Goal: Task Accomplishment & Management: Use online tool/utility

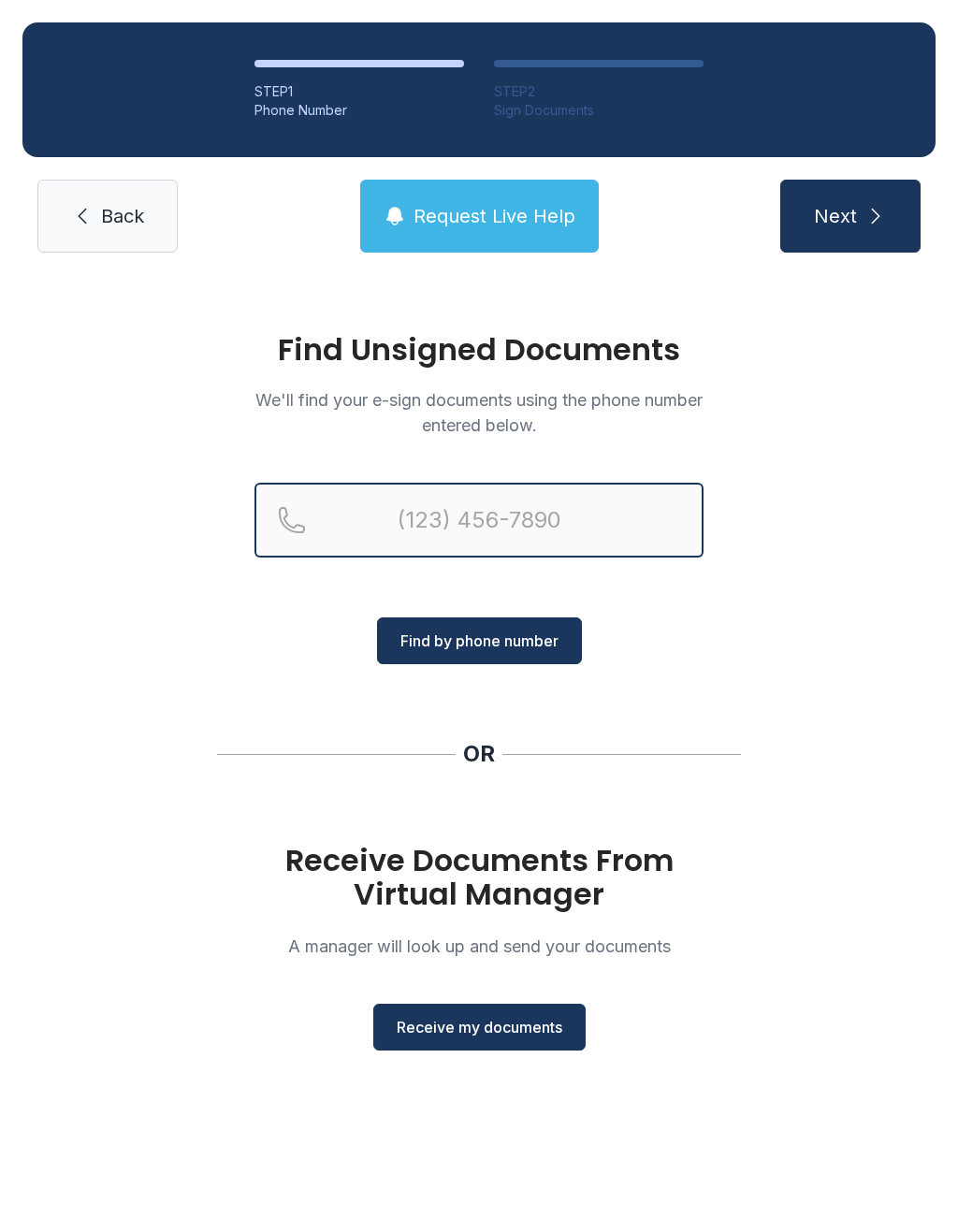
click at [513, 495] on input "Reservation phone number" at bounding box center [479, 520] width 449 height 74
type input "("
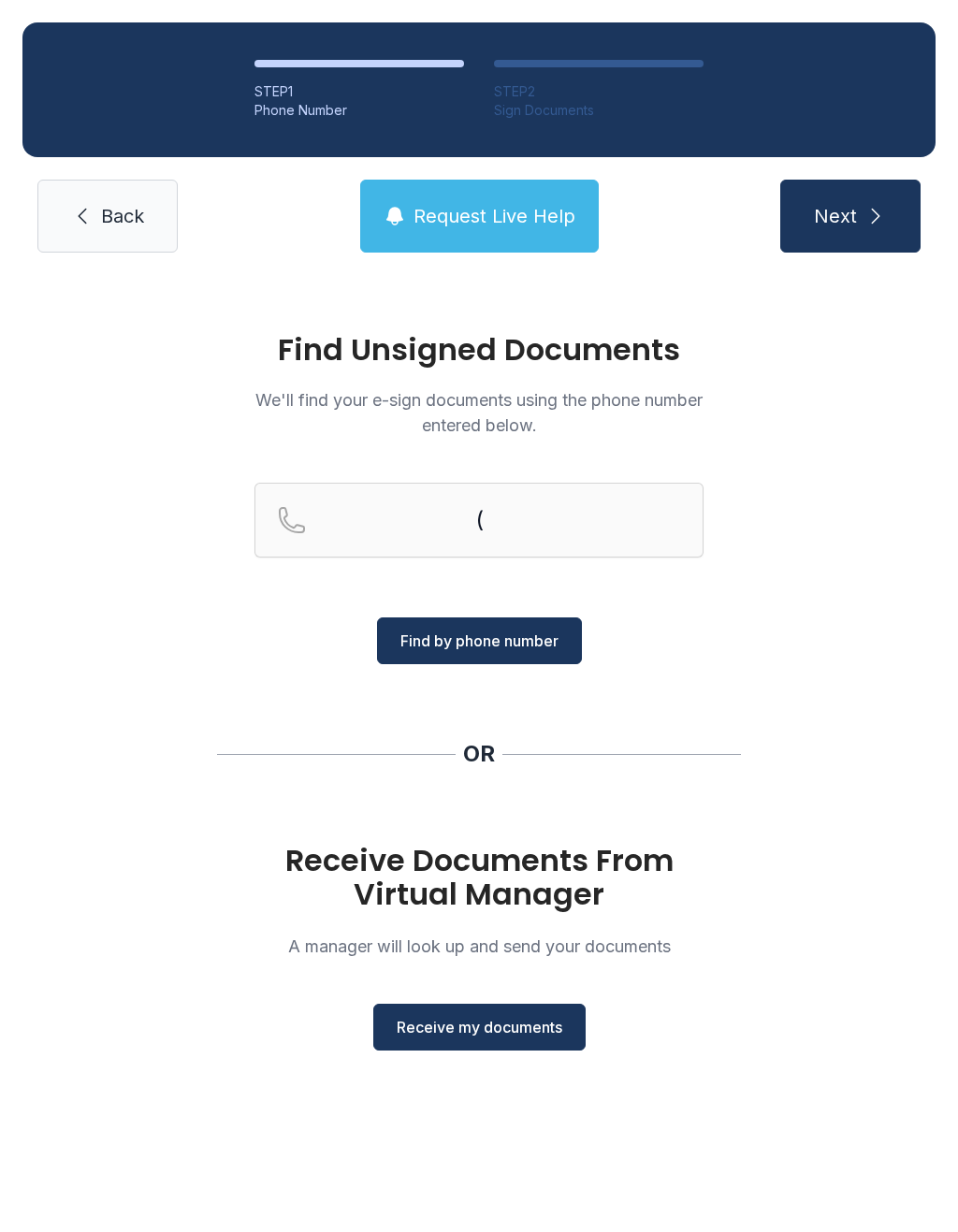
click at [826, 799] on div "Find Unsigned Documents We'll find your e-sign documents using the phone number…" at bounding box center [479, 700] width 958 height 850
click at [517, 1030] on span "Receive my documents" at bounding box center [479, 1027] width 165 height 23
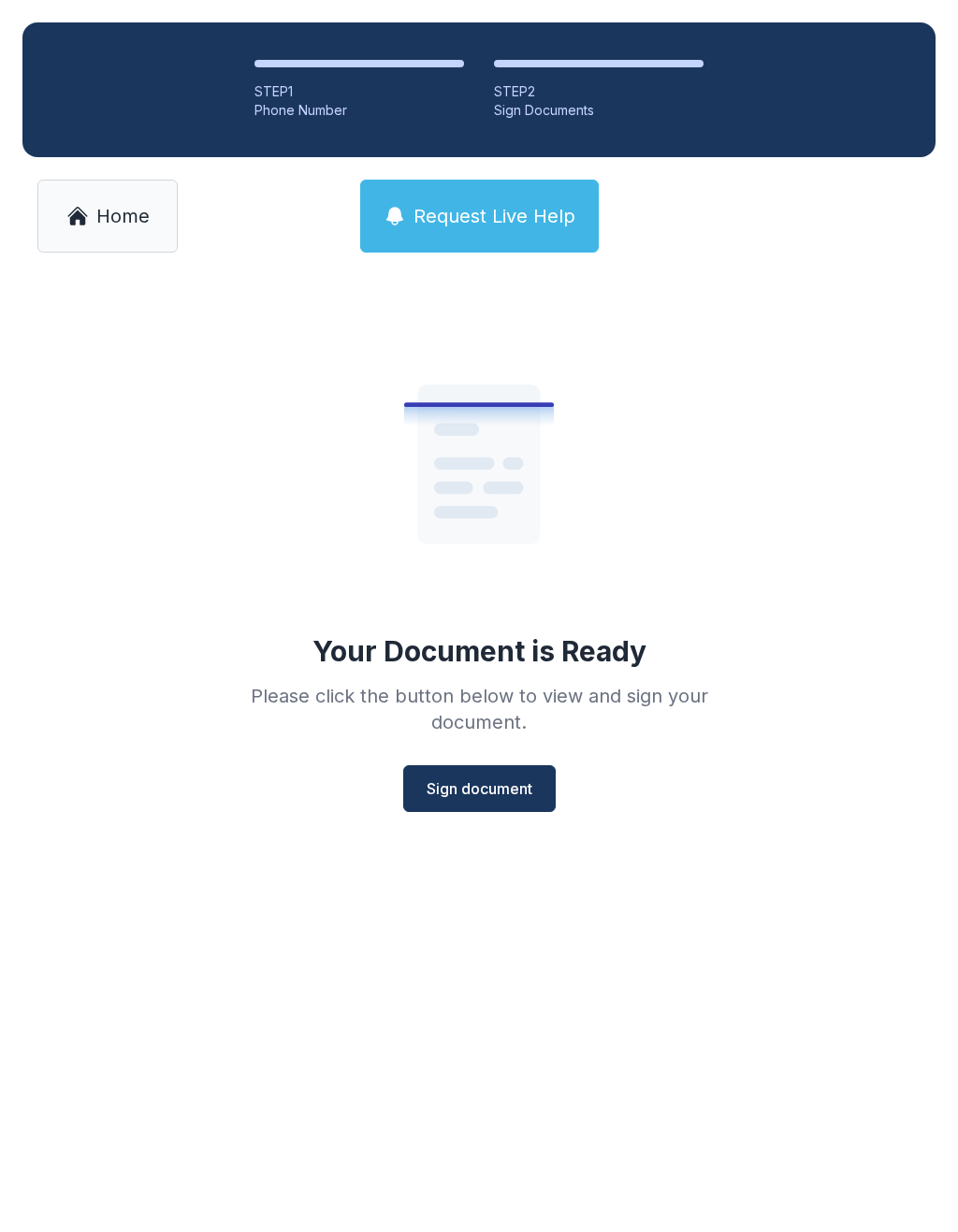
click at [486, 794] on span "Sign document" at bounding box center [479, 788] width 106 height 23
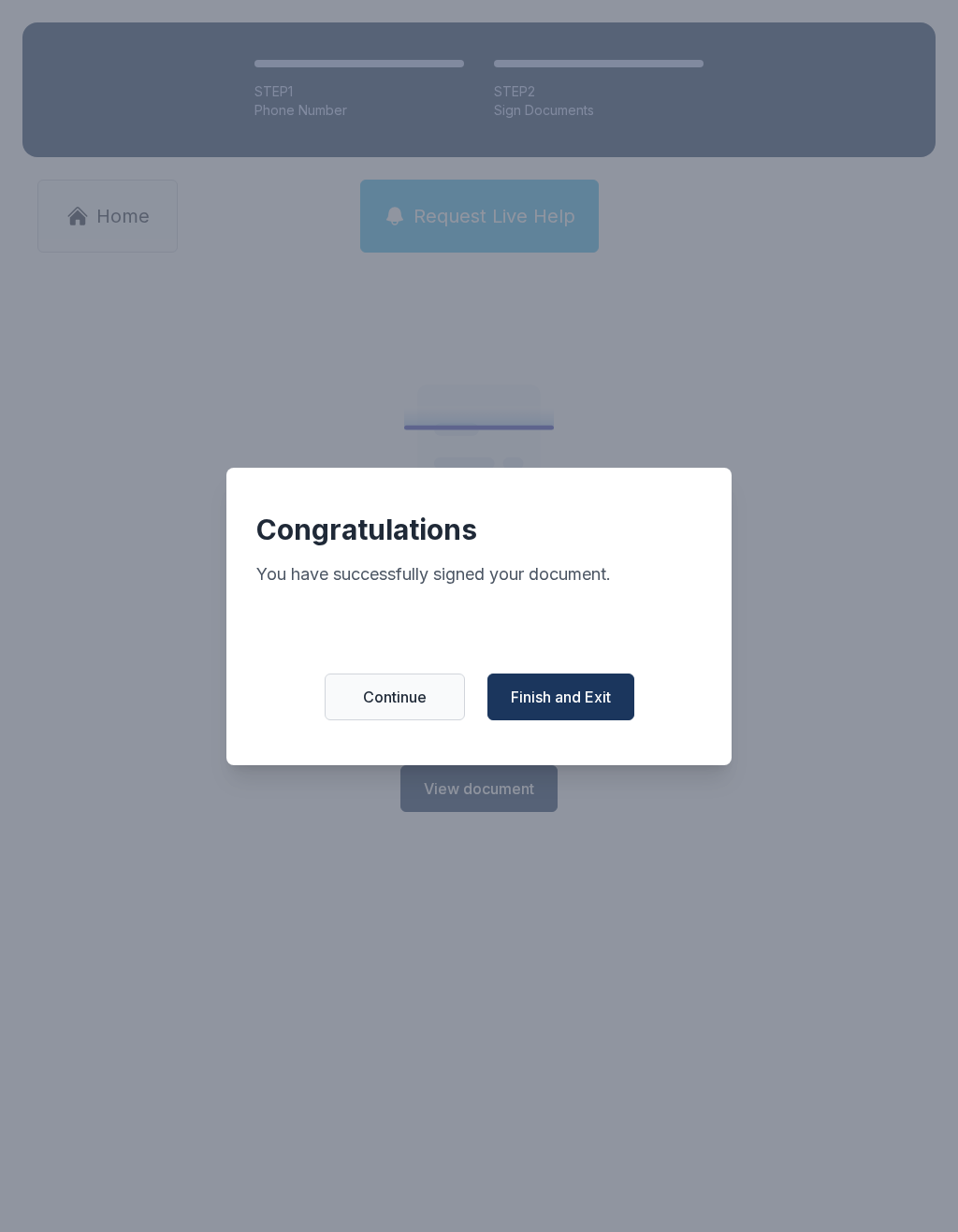
click at [558, 741] on div "Congratulations You have successfully signed your document. Continue Finish and…" at bounding box center [479, 616] width 505 height 297
click at [580, 720] on button "Finish and Exit" at bounding box center [561, 697] width 147 height 47
